Goal: Check status: Check status

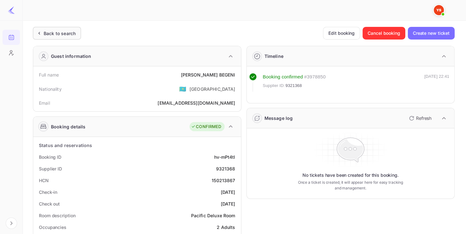
click at [50, 34] on div "Back to search" at bounding box center [60, 33] width 32 height 7
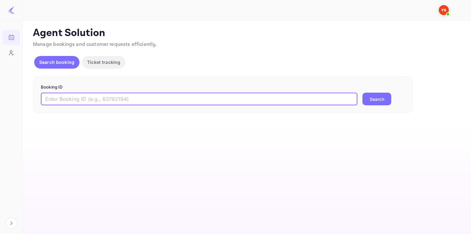
click at [91, 103] on input "text" at bounding box center [199, 99] width 316 height 13
paste input "9256994"
type input "9256994"
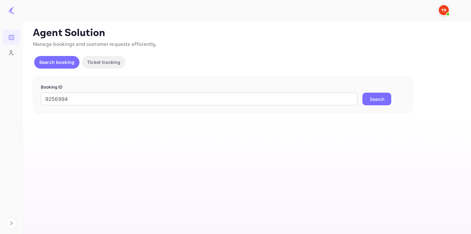
click at [374, 94] on button "Search" at bounding box center [376, 99] width 29 height 13
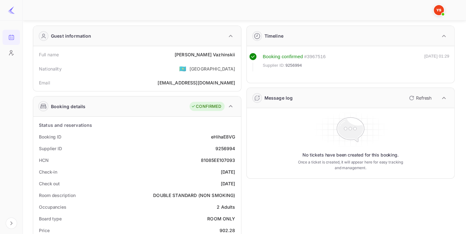
scroll to position [23, 0]
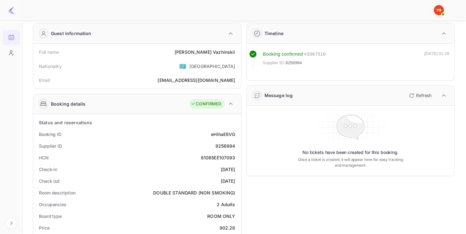
click at [209, 157] on div "81085EE107093" at bounding box center [218, 157] width 34 height 7
